Goal: Task Accomplishment & Management: Manage account settings

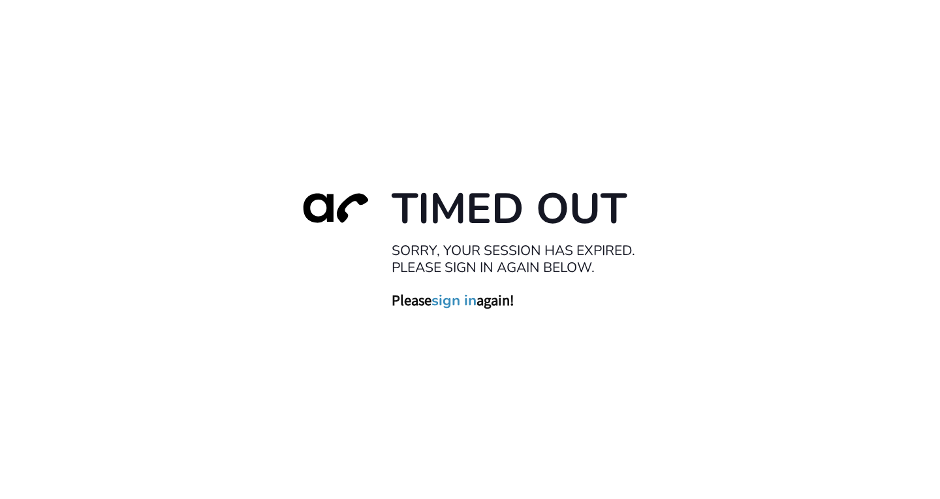
drag, startPoint x: 0, startPoint y: 0, endPoint x: 439, endPoint y: 301, distance: 532.3
click at [439, 301] on link "sign in" at bounding box center [453, 300] width 45 height 18
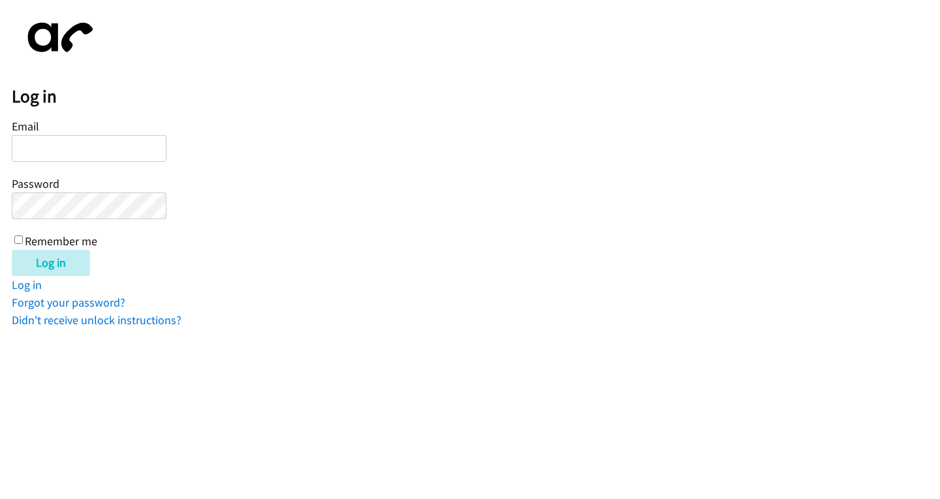
click at [48, 151] on input "Email" at bounding box center [89, 148] width 155 height 27
type input "[EMAIL_ADDRESS][DOMAIN_NAME]"
click at [12, 250] on input "Log in" at bounding box center [51, 263] width 78 height 26
